Goal: Communication & Community: Answer question/provide support

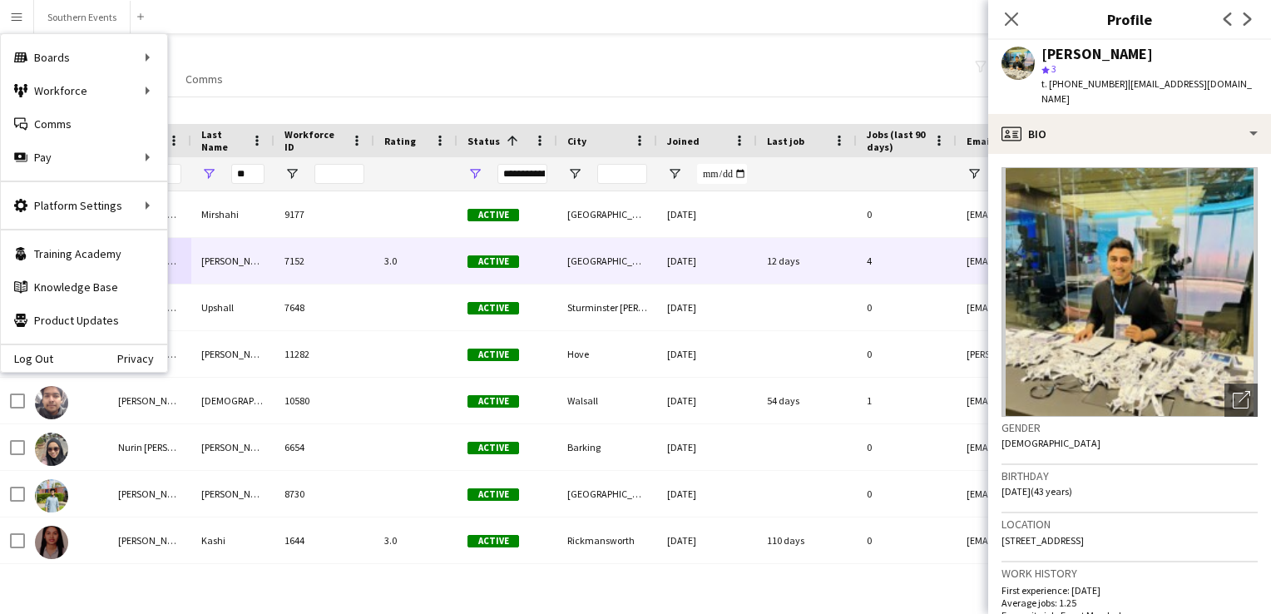
click at [266, 67] on div "My Workforce View Views Default view New view Update view Delete view Edit name…" at bounding box center [635, 68] width 1271 height 57
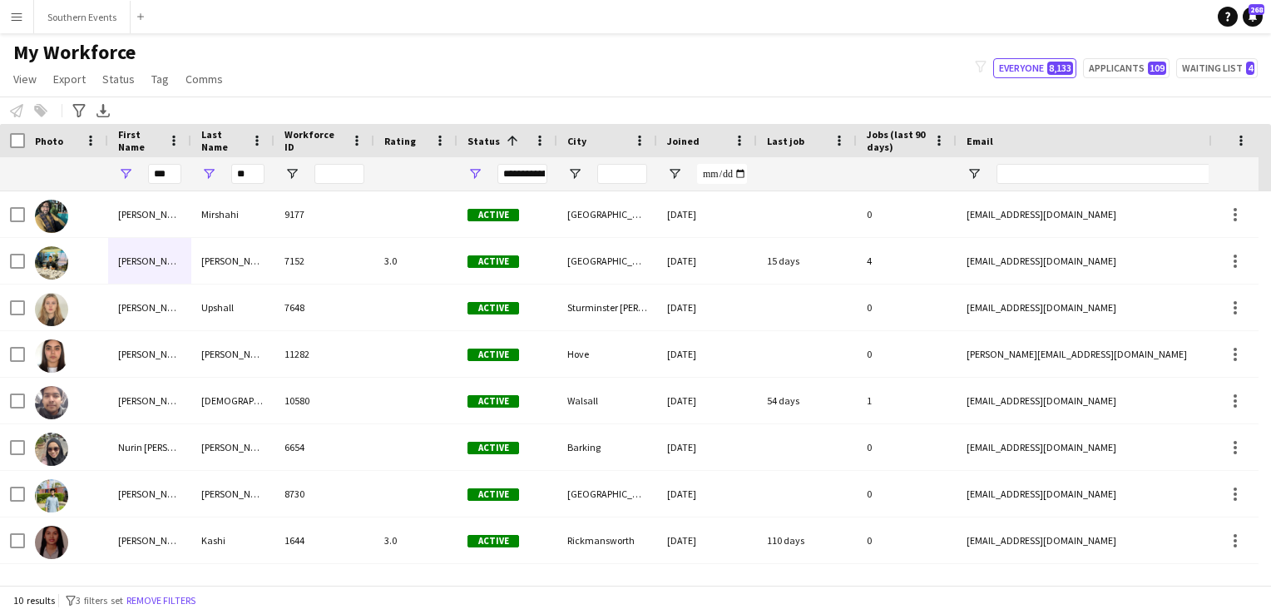
click at [16, 17] on app-icon "Menu" at bounding box center [16, 16] width 13 height 13
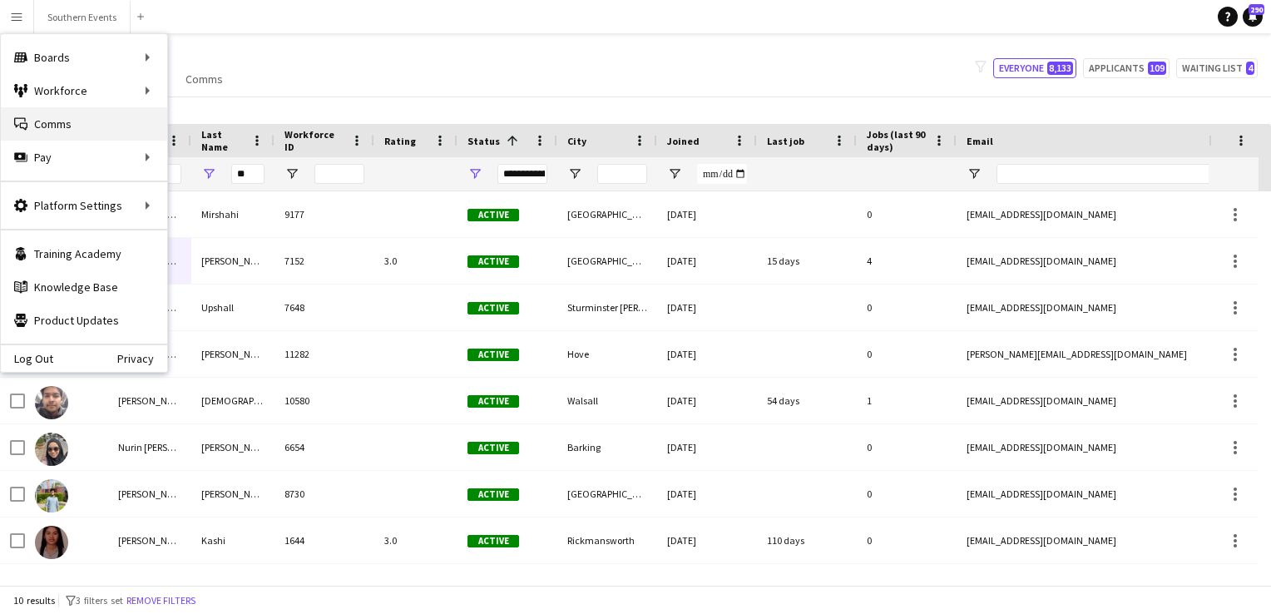
click at [68, 121] on link "Comms Comms" at bounding box center [84, 123] width 166 height 33
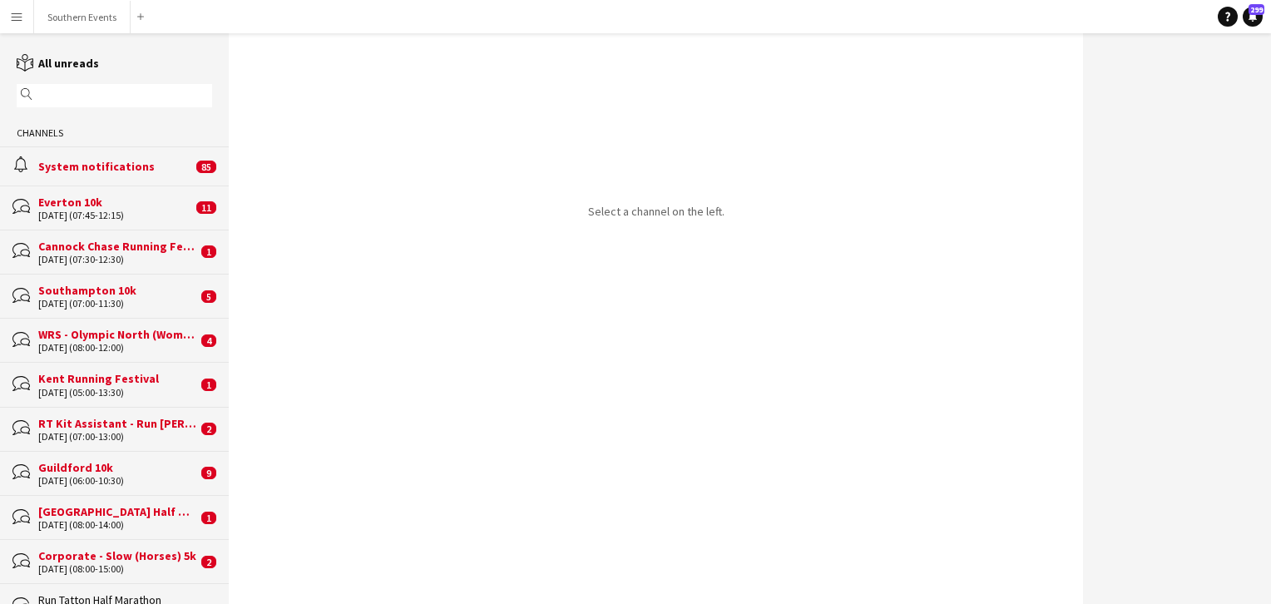
click at [68, 95] on input "text" at bounding box center [122, 95] width 171 height 15
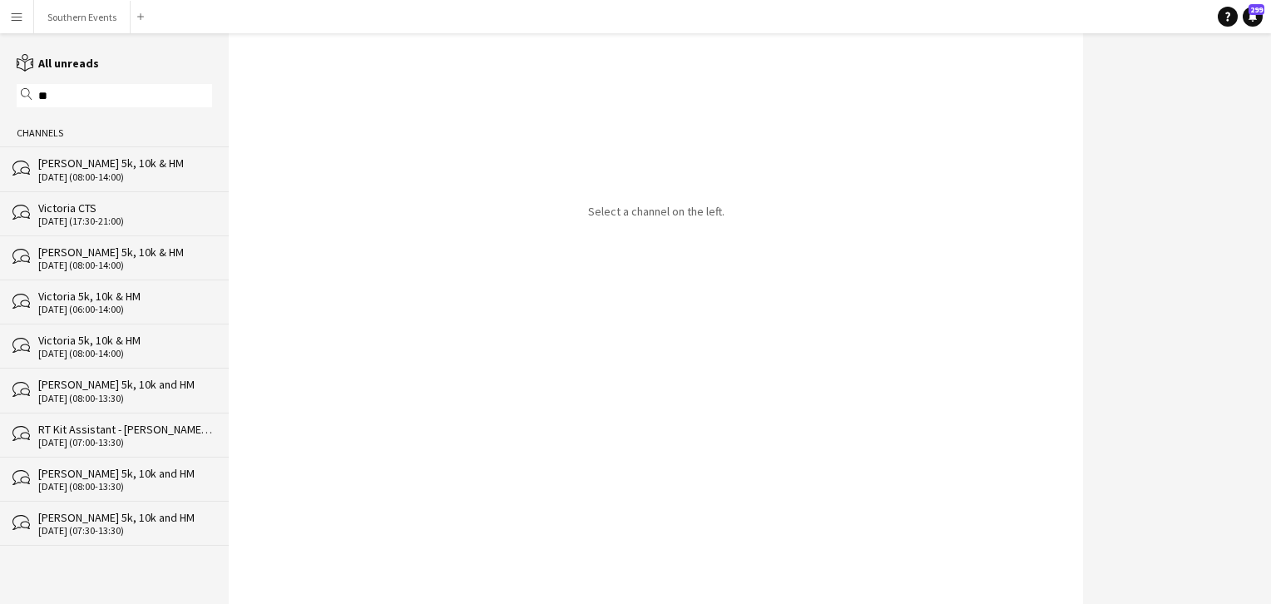
type input "**"
click at [93, 179] on div "[DATE] (08:00-14:00)" at bounding box center [125, 177] width 174 height 12
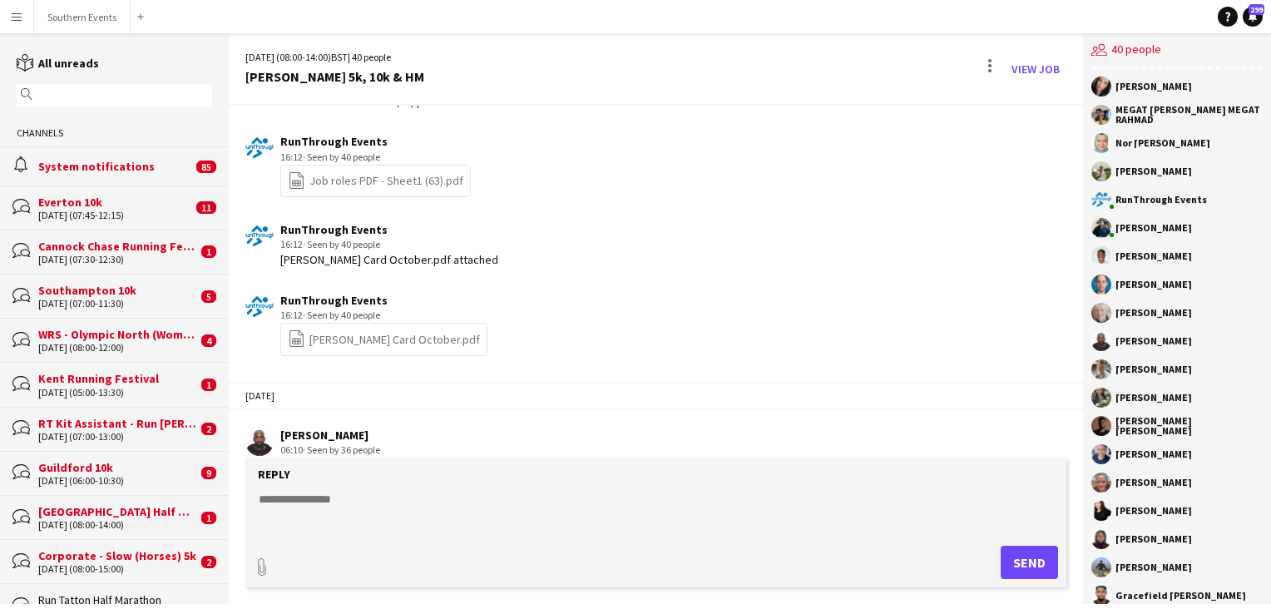
scroll to position [4293, 0]
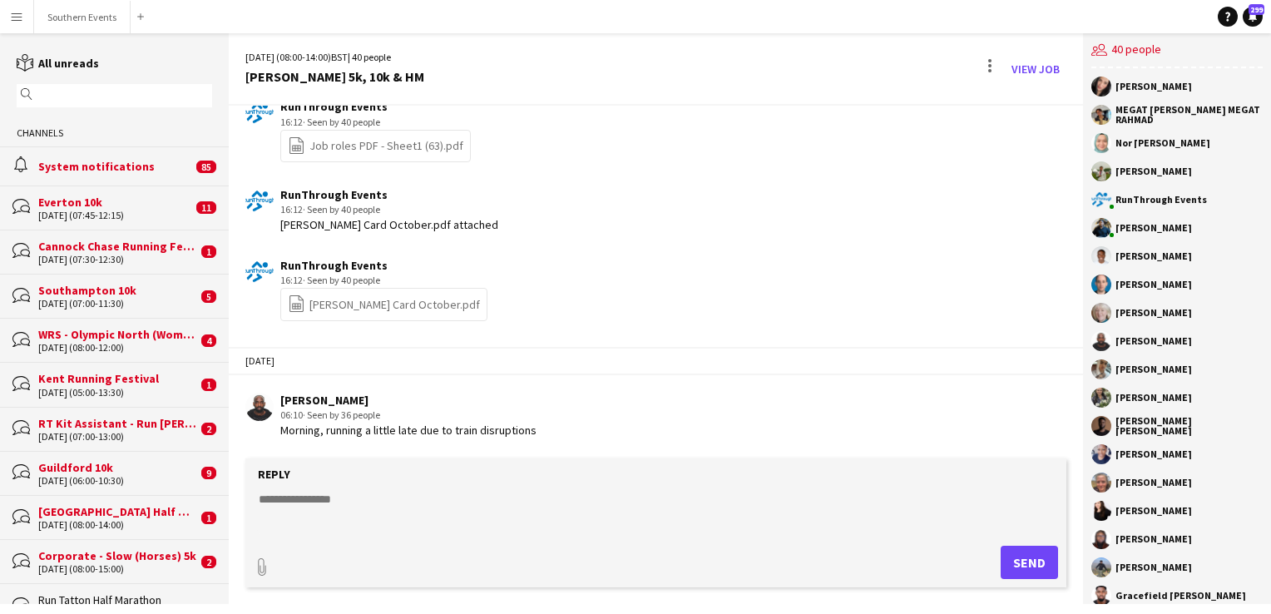
click at [296, 502] on textarea at bounding box center [659, 512] width 804 height 43
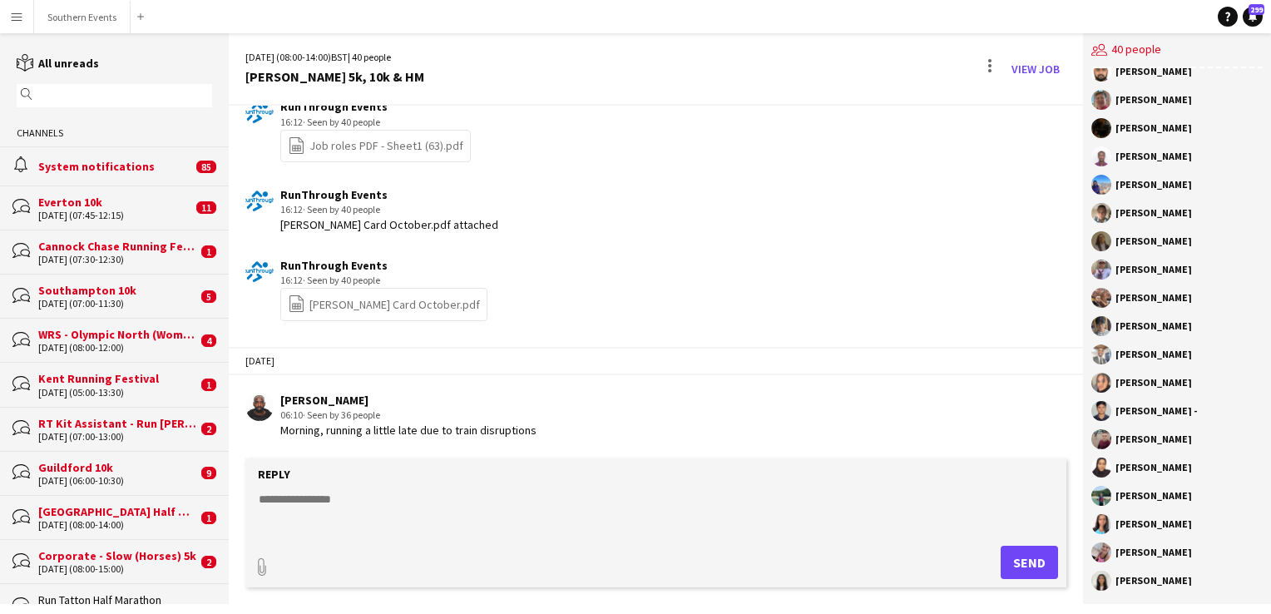
scroll to position [612, 0]
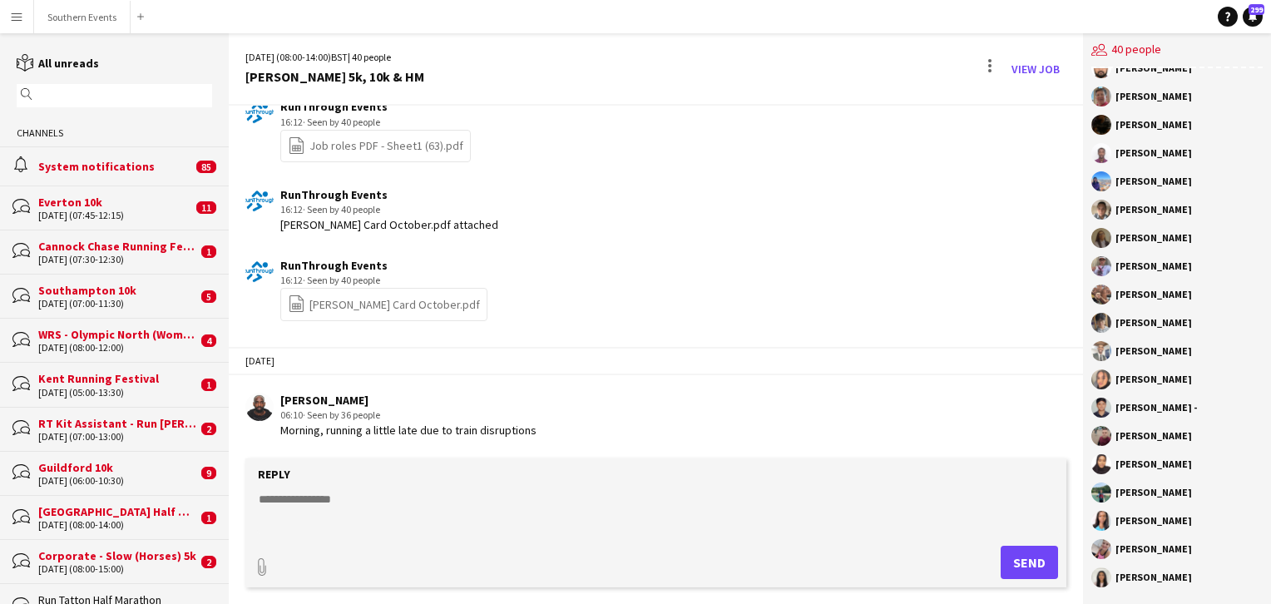
paste textarea "**********"
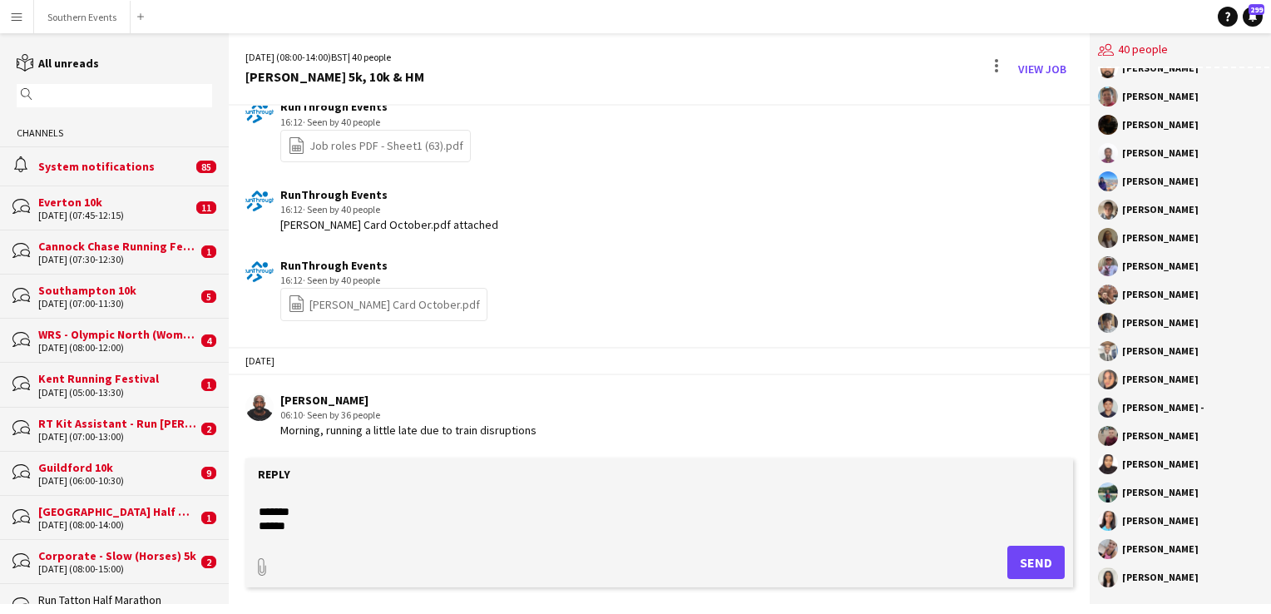
scroll to position [0, 0]
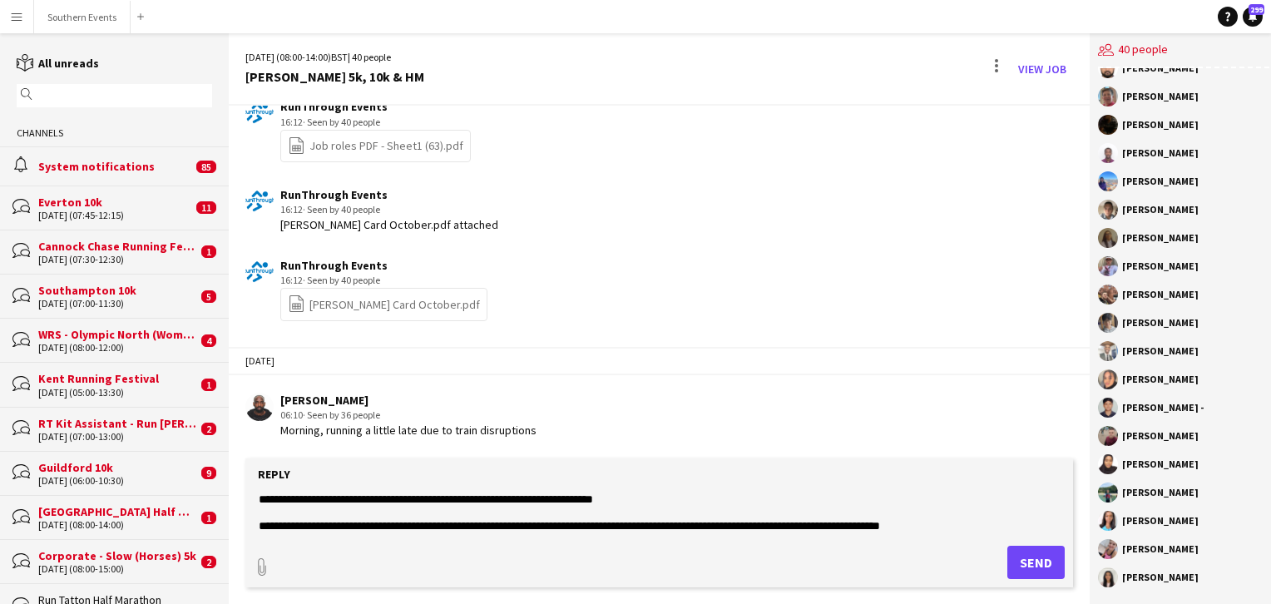
click at [670, 497] on textarea at bounding box center [659, 512] width 804 height 43
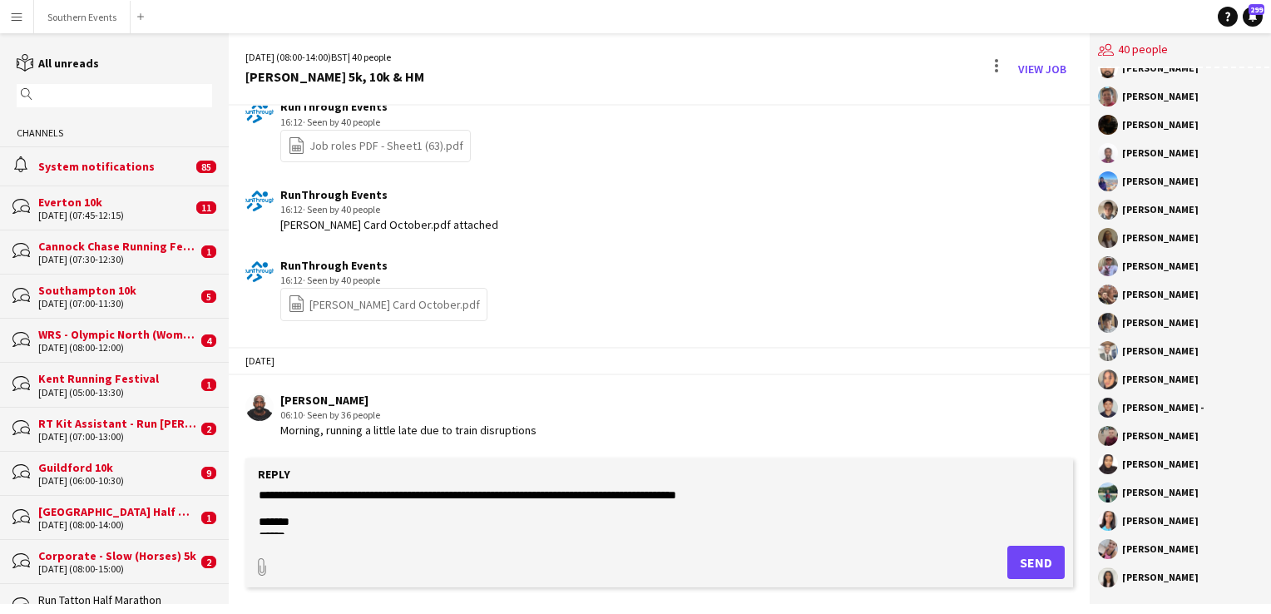
scroll to position [255, 0]
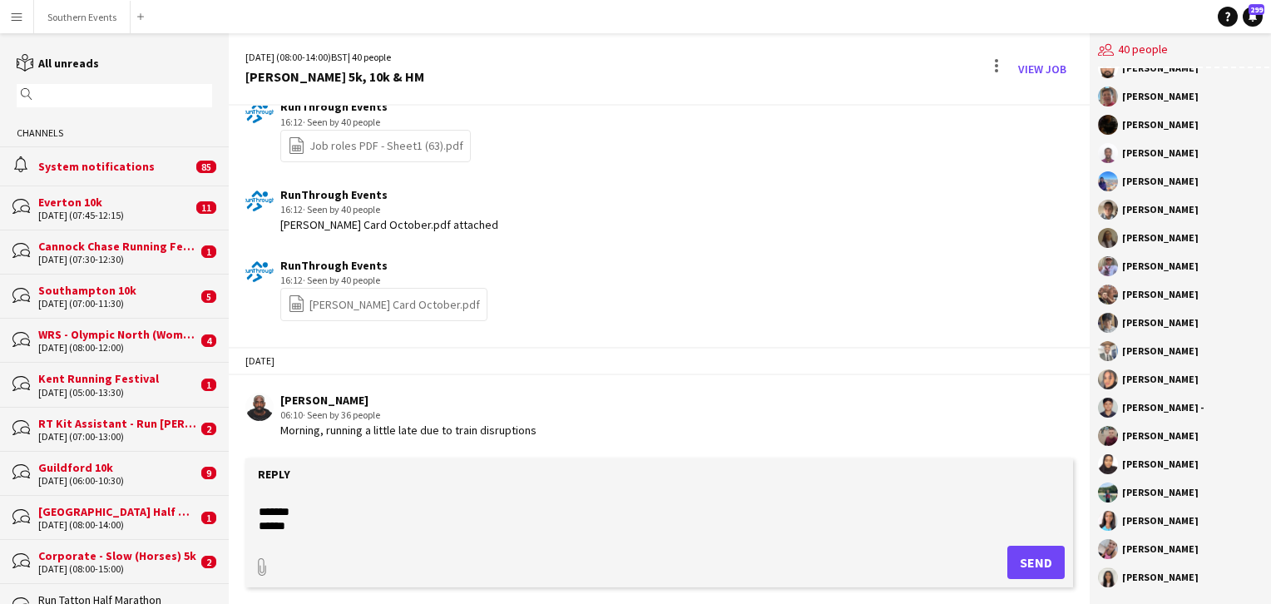
type textarea "**********"
click at [1022, 564] on button "Send" at bounding box center [1035, 562] width 57 height 33
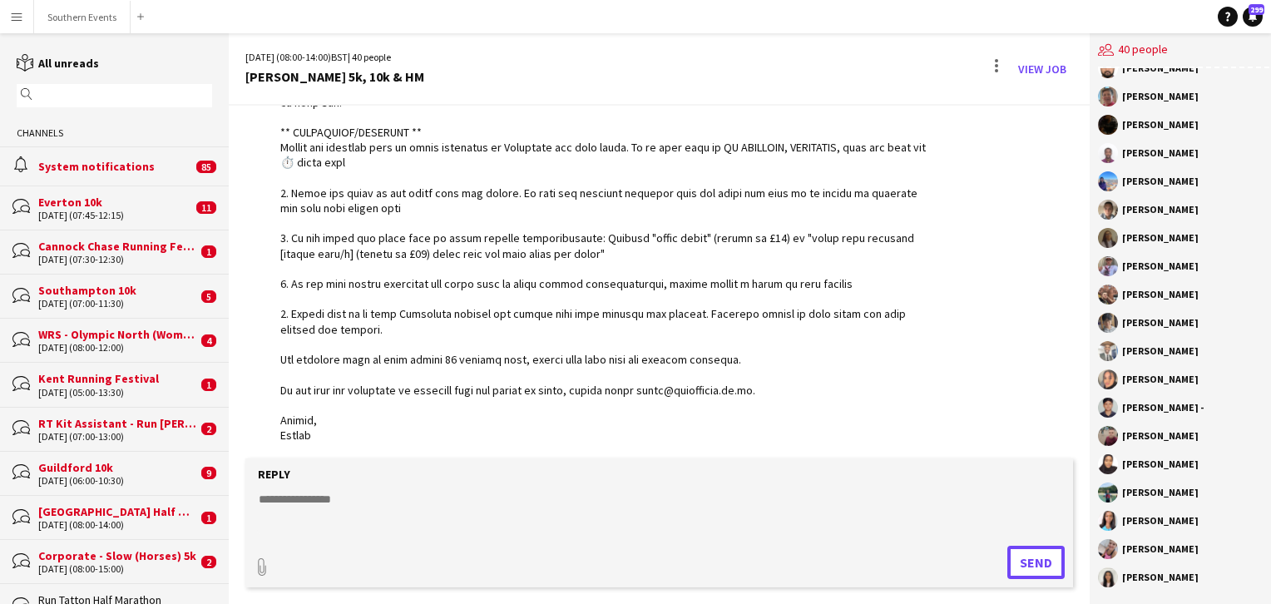
scroll to position [4788, 0]
